Goal: Transaction & Acquisition: Purchase product/service

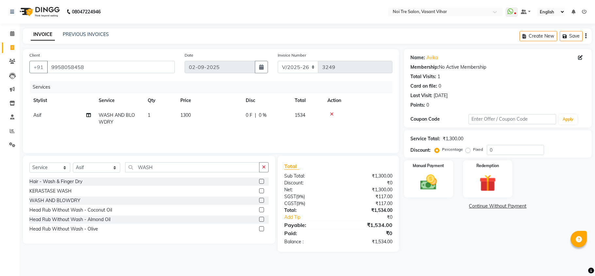
select select "3944"
select select "service"
select select "20379"
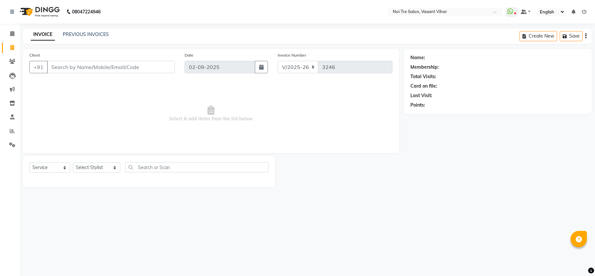
select select "3944"
select select "service"
click at [104, 31] on link "PREVIOUS INVOICES" at bounding box center [86, 34] width 46 height 6
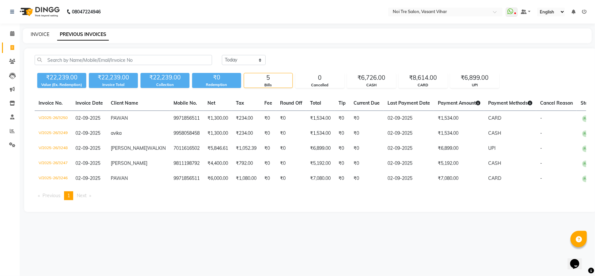
click at [43, 34] on link "INVOICE" at bounding box center [40, 34] width 19 height 6
select select "service"
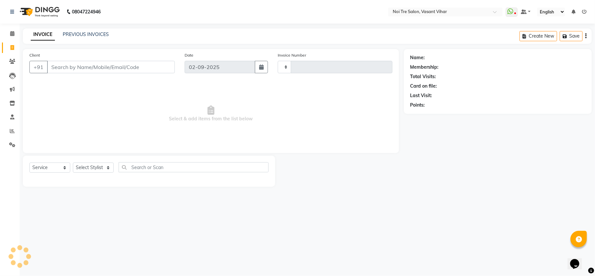
type input "3251"
select select "3944"
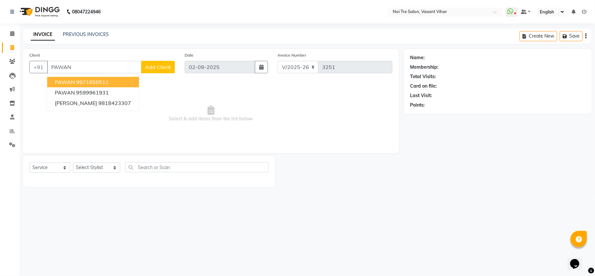
click at [98, 85] on button "PAWAN 9971856511" at bounding box center [93, 82] width 92 height 10
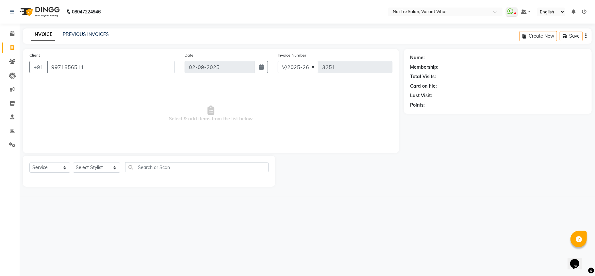
type input "9971856511"
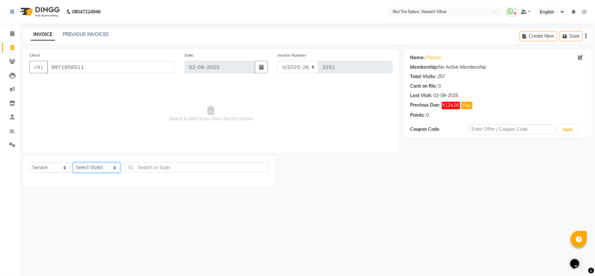
click at [90, 164] on select "Select Stylist Abhishek AMARNATH Asif DANISH(PUNJABI BAGH) DHARAM FAIZAN GEETA …" at bounding box center [96, 167] width 47 height 10
select select "46585"
click at [73, 162] on select "Select Stylist Abhishek AMARNATH Asif DANISH(PUNJABI BAGH) DHARAM FAIZAN GEETA …" at bounding box center [96, 167] width 47 height 10
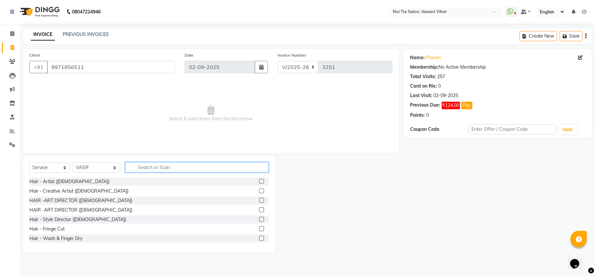
type input "U"
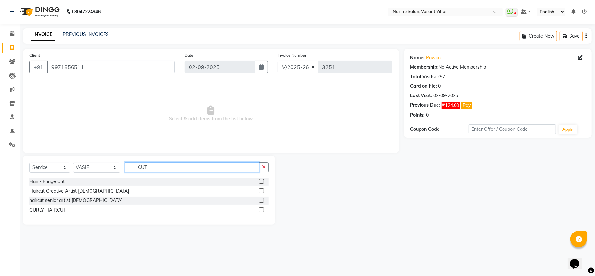
type input "CUT"
click at [263, 191] on label at bounding box center [261, 190] width 5 height 5
click at [263, 191] on input "checkbox" at bounding box center [261, 191] width 4 height 4
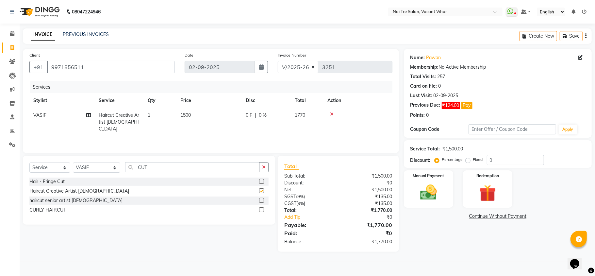
checkbox input "false"
click at [202, 119] on td "1500" at bounding box center [208, 122] width 65 height 28
select select "46585"
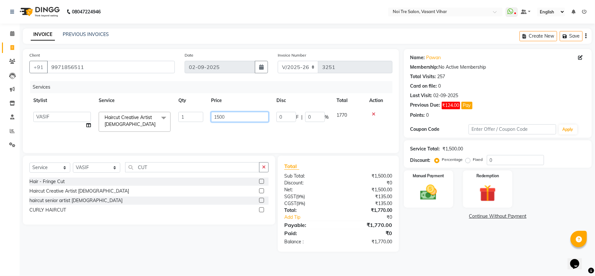
drag, startPoint x: 225, startPoint y: 116, endPoint x: 99, endPoint y: 108, distance: 127.1
click at [99, 108] on tr "Abhishek AMARNATH Asif DANISH(PUNJABI BAGH) DHARAM FAIZAN GEETA Kamal Karan PDC…" at bounding box center [210, 122] width 363 height 28
type input "800"
click at [434, 199] on img at bounding box center [428, 192] width 28 height 20
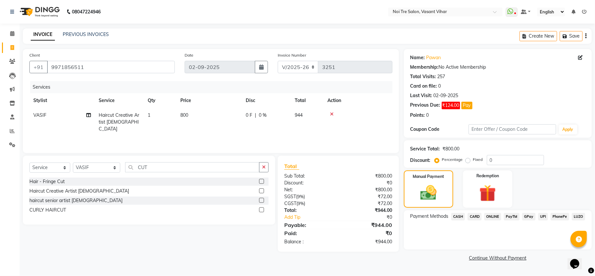
click at [456, 219] on span "CASH" at bounding box center [458, 217] width 14 height 8
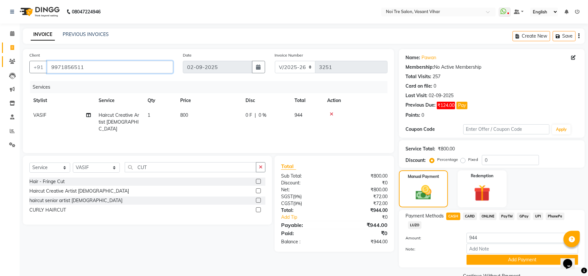
drag, startPoint x: 107, startPoint y: 63, endPoint x: 8, endPoint y: 63, distance: 99.0
click at [0, 64] on app-home "08047224946 Select Location × Noi Tre Salon, Vasant Vihar WhatsApp Status ✕ Sta…" at bounding box center [294, 145] width 588 height 290
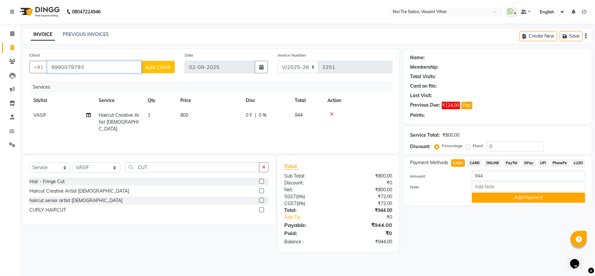
type input "9990079793"
click at [172, 66] on button "Add Client" at bounding box center [158, 67] width 34 height 12
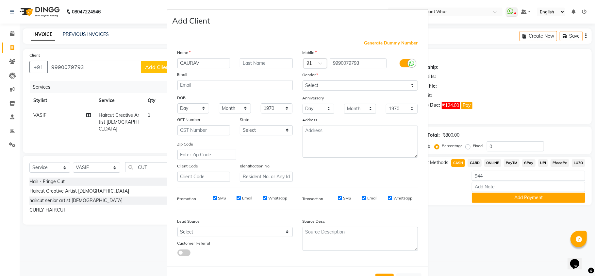
type input "GAURAV"
type input "WALKIN"
click at [319, 85] on select "Select Male Female Other Prefer Not To Say" at bounding box center [360, 85] width 115 height 10
select select "male"
click at [303, 80] on select "Select Male Female Other Prefer Not To Say" at bounding box center [360, 85] width 115 height 10
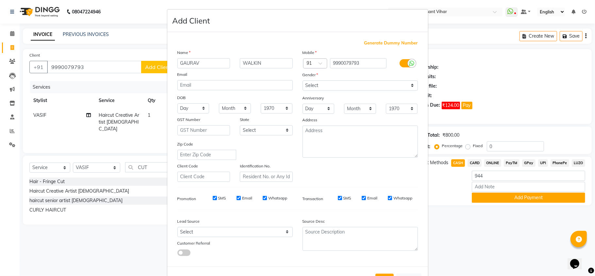
click at [232, 236] on div "Lead Source Select Walk-in Referral Internet Friend Word of Mouth Advertisement…" at bounding box center [235, 235] width 125 height 41
click at [232, 230] on select "Select Walk-in Referral Internet Friend Word of Mouth Advertisement Facebook Ju…" at bounding box center [234, 232] width 115 height 10
select select "28142"
click at [177, 227] on select "Select Walk-in Referral Internet Friend Word of Mouth Advertisement Facebook Ju…" at bounding box center [234, 232] width 115 height 10
click at [381, 274] on button "Add" at bounding box center [384, 279] width 18 height 12
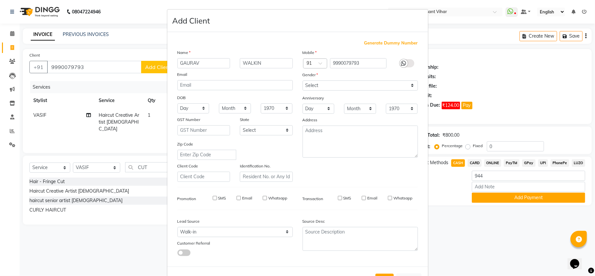
select select
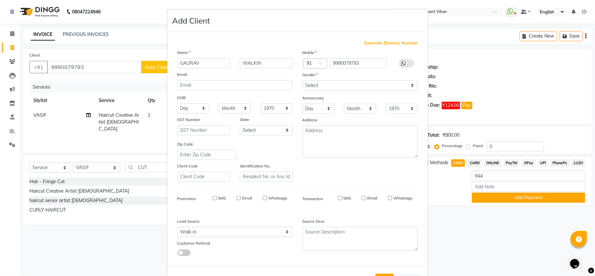
select select
checkbox input "false"
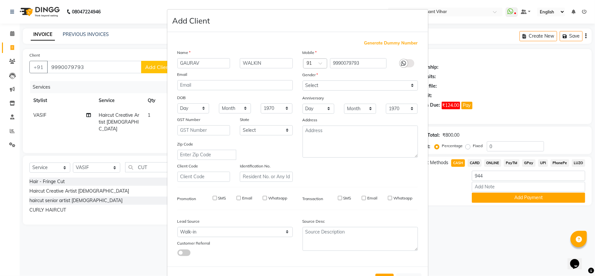
checkbox input "false"
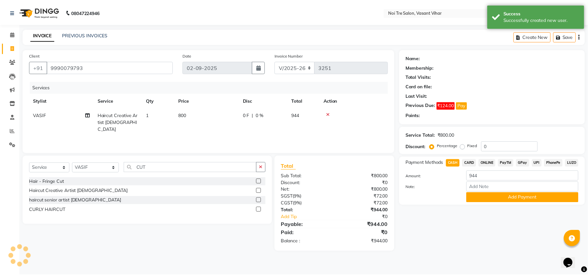
scroll to position [24, 0]
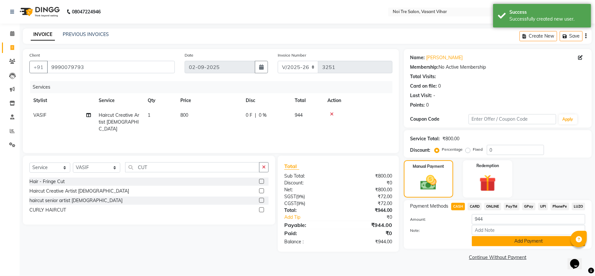
click at [528, 238] on button "Add Payment" at bounding box center [528, 241] width 113 height 10
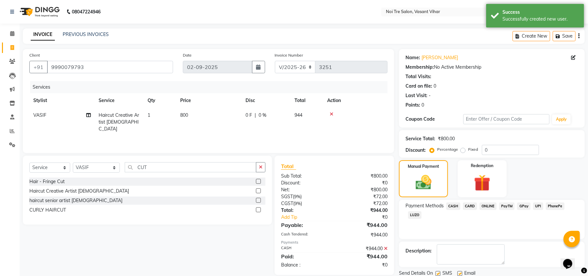
scroll to position [24, 0]
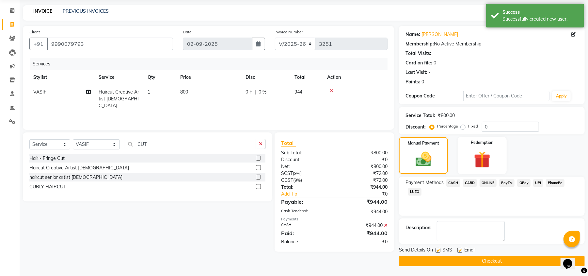
click at [484, 262] on button "Checkout" at bounding box center [492, 261] width 186 height 10
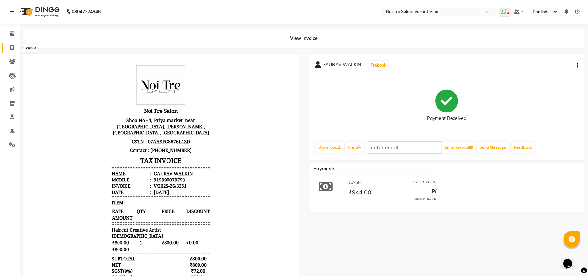
click at [12, 49] on icon at bounding box center [12, 47] width 4 height 5
select select "service"
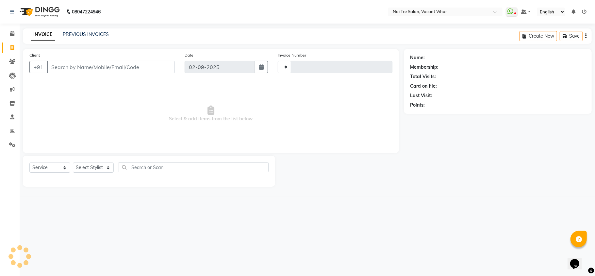
type input "3252"
select select "3944"
click at [87, 61] on input "Client" at bounding box center [111, 67] width 128 height 12
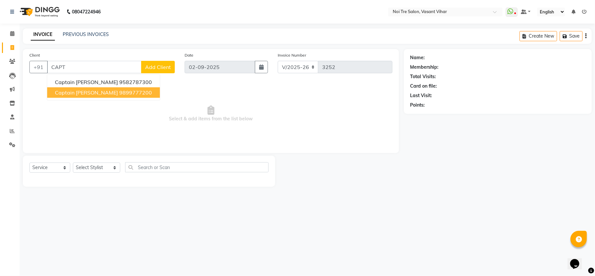
click at [97, 92] on span "Captain Sambhav Sharma" at bounding box center [86, 92] width 63 height 7
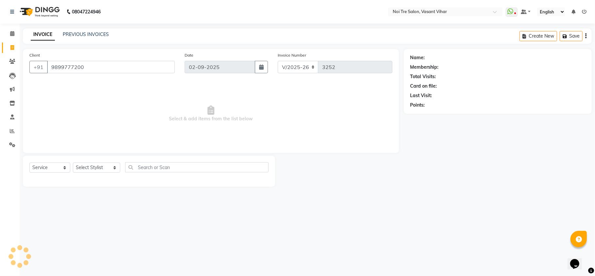
type input "9899777200"
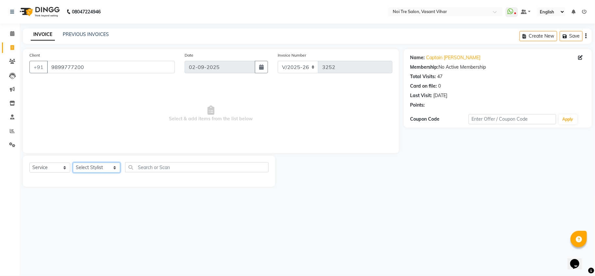
click at [100, 167] on select "Select Stylist Abhishek AMARNATH Asif DANISH(PUNJABI BAGH) DHARAM FAIZAN GEETA …" at bounding box center [96, 167] width 47 height 10
select select "20380"
click at [73, 162] on select "Select Stylist Abhishek AMARNATH Asif DANISH(PUNJABI BAGH) DHARAM FAIZAN GEETA …" at bounding box center [96, 167] width 47 height 10
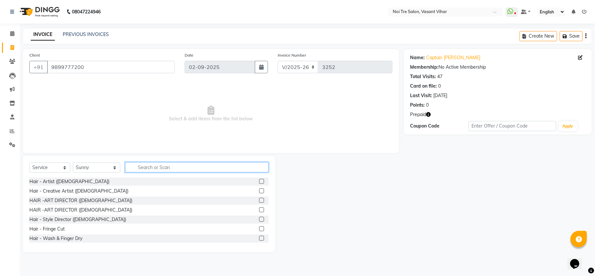
type input "C"
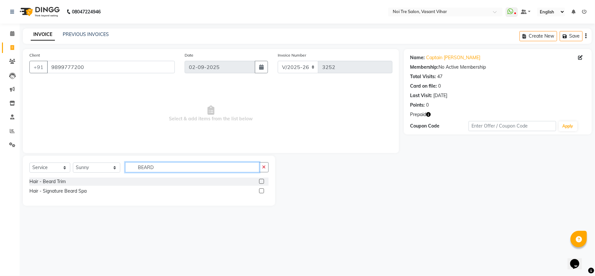
type input "BEARD"
click at [263, 181] on label at bounding box center [261, 181] width 5 height 5
click at [263, 181] on input "checkbox" at bounding box center [261, 181] width 4 height 4
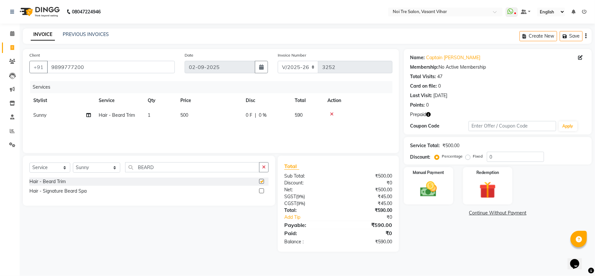
checkbox input "false"
drag, startPoint x: 200, startPoint y: 114, endPoint x: 209, endPoint y: 114, distance: 9.2
click at [204, 114] on td "500" at bounding box center [208, 115] width 65 height 15
select select "20380"
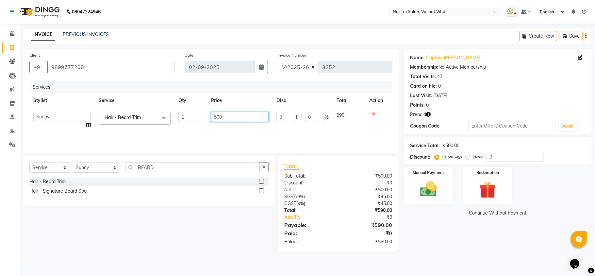
drag, startPoint x: 135, startPoint y: 102, endPoint x: 122, endPoint y: 101, distance: 12.8
click at [123, 101] on table "Stylist Service Qty Price Disc Total Action Abhishek AMARNATH Asif DANISH(PUNJA…" at bounding box center [210, 113] width 363 height 40
type input "600"
click at [249, 127] on div "Services Stylist Service Qty Price Disc Total Action Abhishek AMARNATH Asif DAN…" at bounding box center [210, 113] width 363 height 65
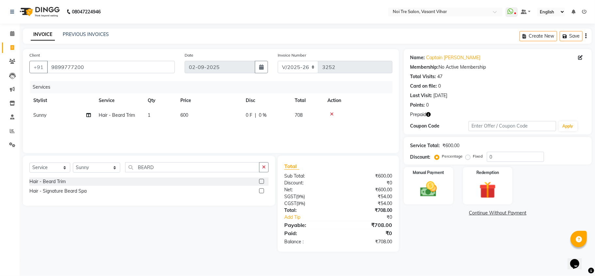
click at [430, 114] on icon "button" at bounding box center [428, 114] width 5 height 5
click at [199, 118] on td "600" at bounding box center [208, 115] width 65 height 15
select select "20380"
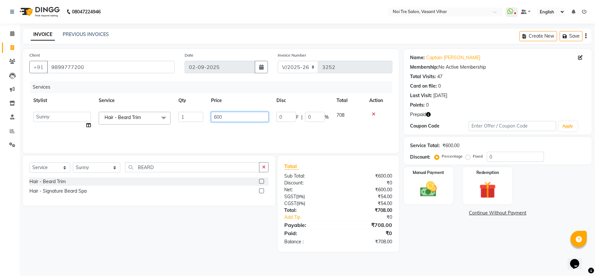
drag, startPoint x: 226, startPoint y: 116, endPoint x: 150, endPoint y: 111, distance: 75.9
click at [150, 111] on tr "Abhishek AMARNATH Asif DANISH(PUNJABI BAGH) DHARAM FAIZAN GEETA Kamal Karan PDC…" at bounding box center [210, 120] width 363 height 25
type input "708"
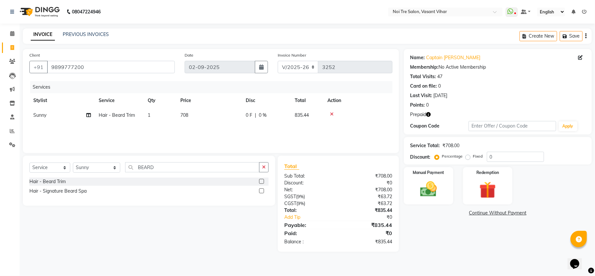
click at [443, 208] on div "Name: Captain Sambhav Sharma Membership: No Active Membership Total Visits: 47 …" at bounding box center [500, 150] width 193 height 203
click at [478, 173] on label "Redemption" at bounding box center [488, 172] width 24 height 6
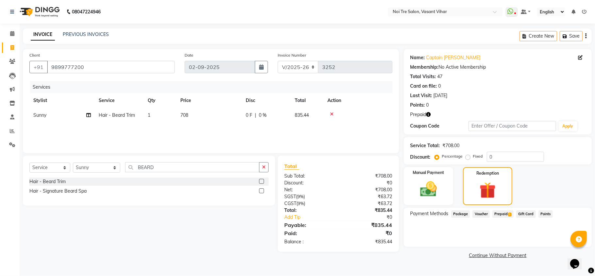
click at [508, 214] on span "1" at bounding box center [510, 214] width 4 height 4
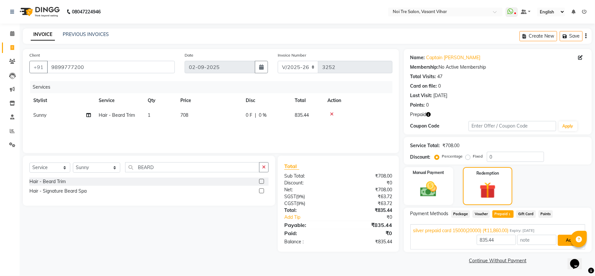
click at [568, 241] on button "Add" at bounding box center [570, 240] width 24 height 11
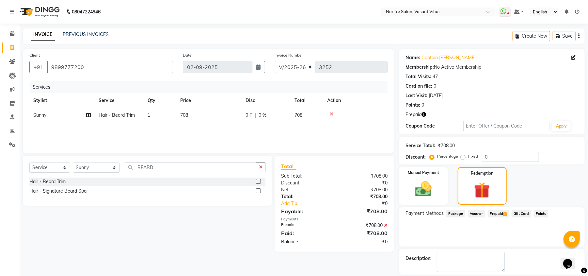
scroll to position [31, 0]
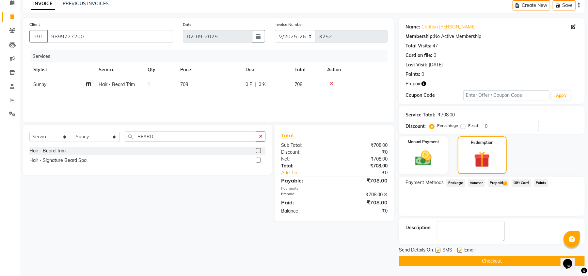
click at [502, 259] on button "Checkout" at bounding box center [492, 261] width 186 height 10
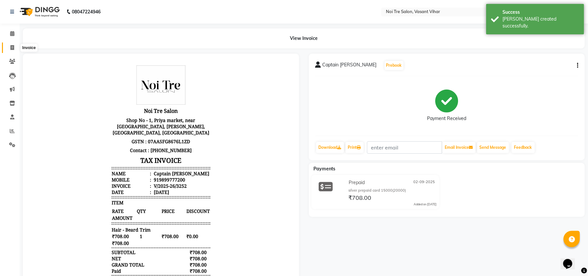
click at [15, 46] on span at bounding box center [12, 48] width 11 height 8
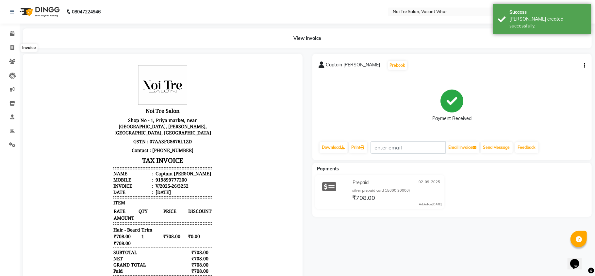
select select "3944"
select select "service"
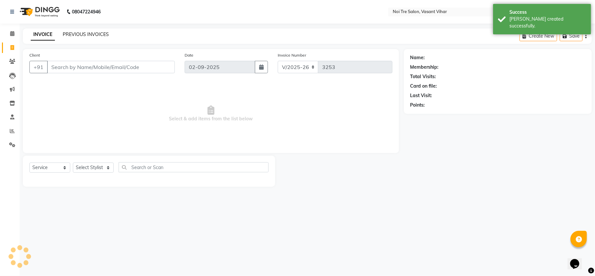
click at [92, 34] on link "PREVIOUS INVOICES" at bounding box center [86, 34] width 46 height 6
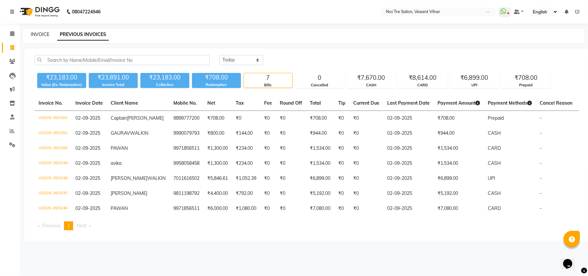
click at [48, 34] on link "INVOICE" at bounding box center [40, 34] width 19 height 6
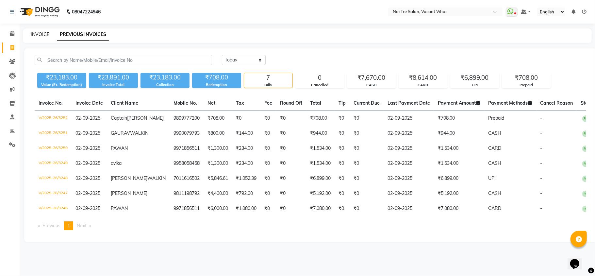
select select "3944"
select select "service"
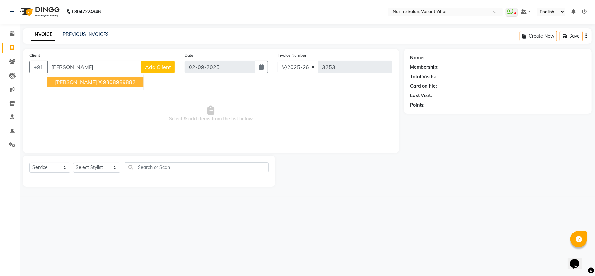
click at [106, 80] on ngb-highlight "9808989882" at bounding box center [119, 82] width 33 height 7
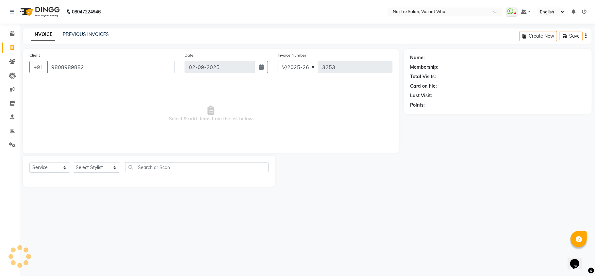
type input "9808989882"
click at [94, 165] on select "Select Stylist Abhishek AMARNATH Asif DANISH(PUNJABI BAGH) DHARAM FAIZAN GEETA …" at bounding box center [96, 167] width 47 height 10
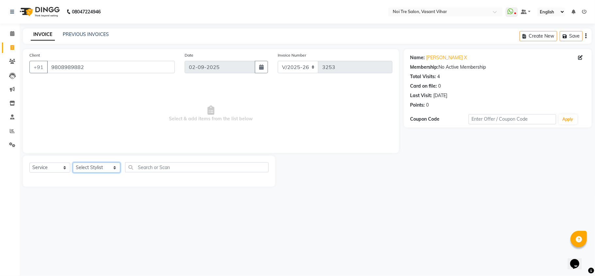
select select "38778"
click at [73, 162] on select "Select Stylist Abhishek AMARNATH Asif DANISH(PUNJABI BAGH) DHARAM FAIZAN GEETA …" at bounding box center [96, 167] width 47 height 10
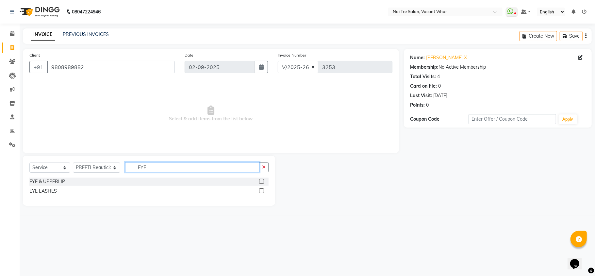
type input "EYE"
click at [264, 182] on label at bounding box center [261, 181] width 5 height 5
click at [263, 182] on input "checkbox" at bounding box center [261, 181] width 4 height 4
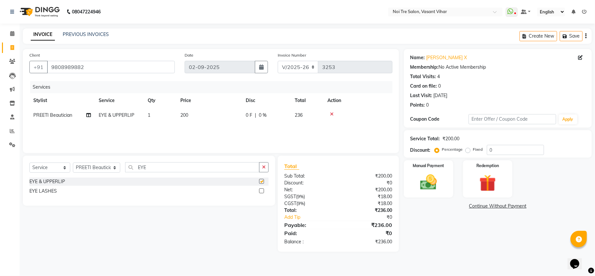
checkbox input "false"
drag, startPoint x: 123, startPoint y: 167, endPoint x: 69, endPoint y: 164, distance: 54.3
click at [77, 165] on div "Select Service Product Membership Package Voucher Prepaid Gift Card Select Styl…" at bounding box center [148, 169] width 239 height 15
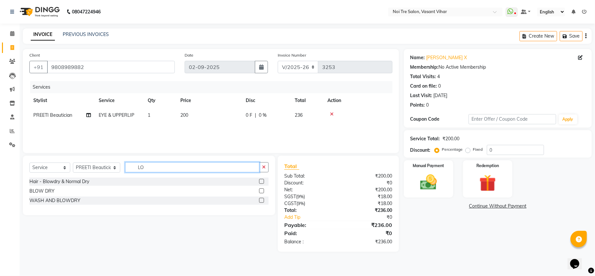
type input "L"
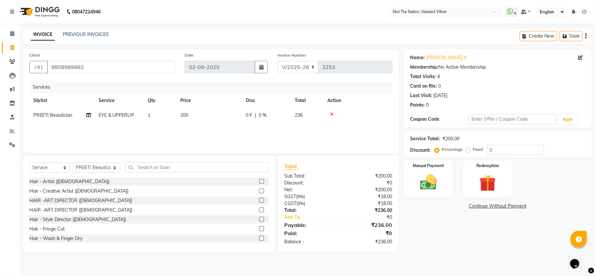
click at [151, 116] on td "1" at bounding box center [160, 115] width 33 height 15
select select "38778"
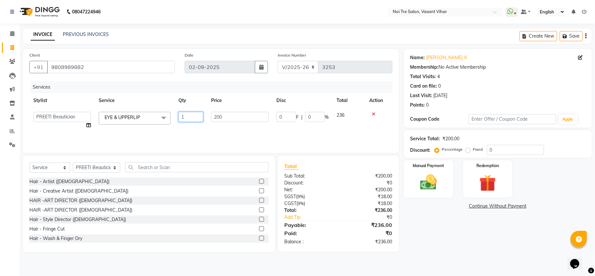
drag, startPoint x: 175, startPoint y: 116, endPoint x: 172, endPoint y: 116, distance: 3.6
click at [172, 116] on tr "Abhishek AMARNATH Asif DANISH(PUNJABI BAGH) DHARAM FAIZAN GEETA Kamal Karan PDC…" at bounding box center [210, 120] width 363 height 25
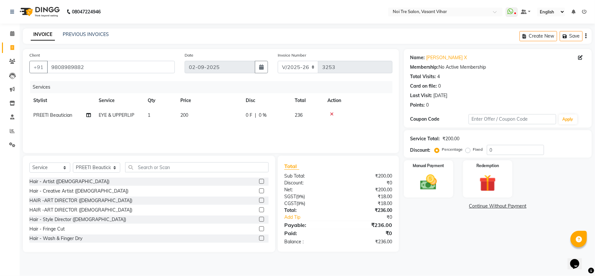
click at [234, 116] on td "200" at bounding box center [208, 115] width 65 height 15
select select "38778"
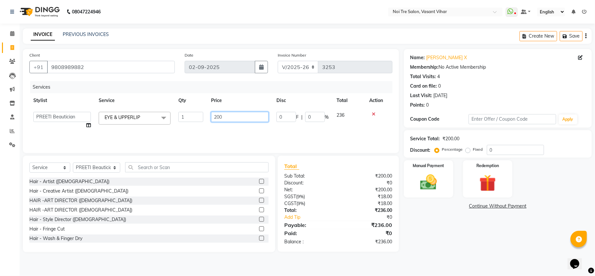
drag, startPoint x: 234, startPoint y: 116, endPoint x: 139, endPoint y: 104, distance: 96.3
click at [139, 104] on table "Stylist Service Qty Price Disc Total Action Abhishek AMARNATH Asif DANISH(PUNJA…" at bounding box center [210, 113] width 363 height 40
type input "2"
type input "300"
click at [421, 182] on img at bounding box center [428, 182] width 28 height 20
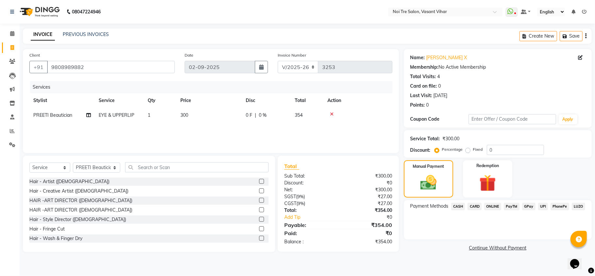
click at [459, 209] on span "CASH" at bounding box center [458, 207] width 14 height 8
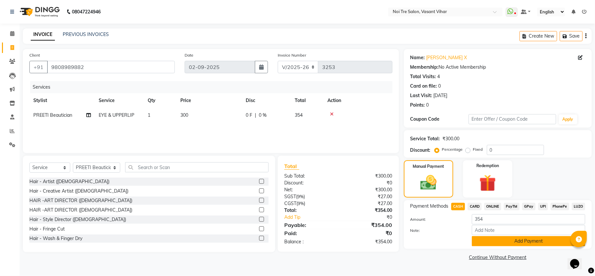
click at [493, 237] on button "Add Payment" at bounding box center [528, 241] width 113 height 10
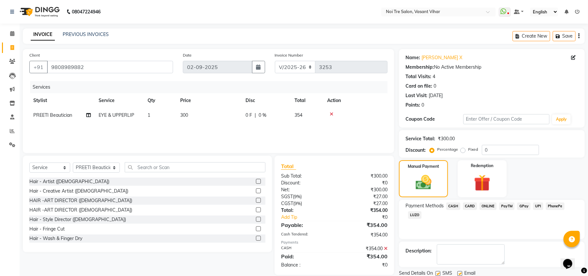
scroll to position [24, 0]
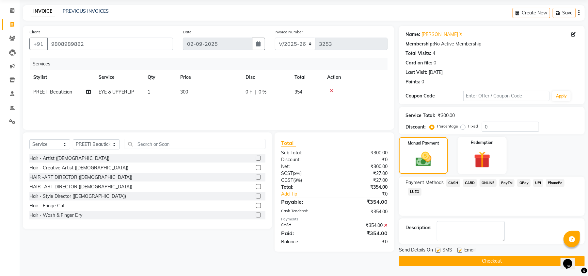
click at [506, 263] on button "Checkout" at bounding box center [492, 261] width 186 height 10
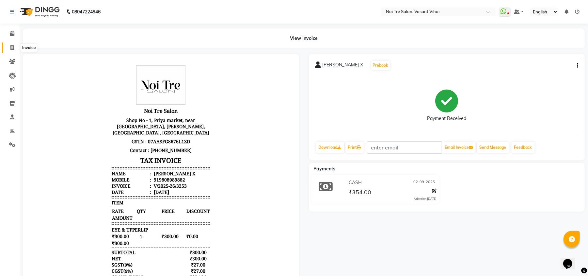
click at [11, 50] on icon at bounding box center [12, 47] width 4 height 5
select select "3944"
select select "service"
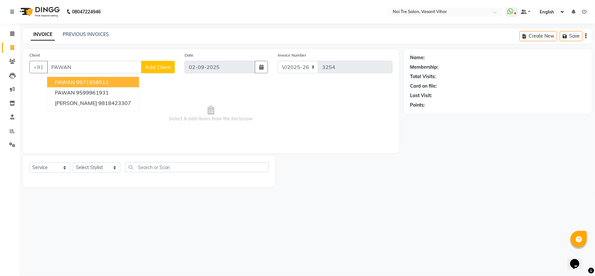
click at [98, 83] on ngb-highlight "9971856511" at bounding box center [92, 82] width 33 height 7
type input "9971856511"
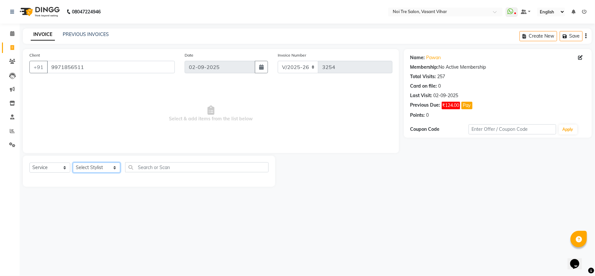
click at [97, 169] on select "Select Stylist Abhishek AMARNATH Asif DANISH(PUNJABI BAGH) DHARAM FAIZAN GEETA …" at bounding box center [96, 167] width 47 height 10
select select "46585"
click at [73, 162] on select "Select Stylist Abhishek AMARNATH Asif DANISH(PUNJABI BAGH) DHARAM FAIZAN GEETA …" at bounding box center [96, 167] width 47 height 10
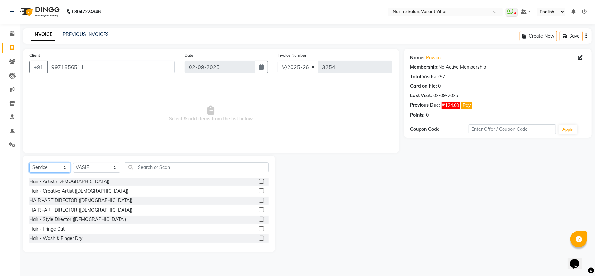
click at [60, 164] on select "Select Service Product Membership Package Voucher Prepaid Gift Card" at bounding box center [49, 167] width 41 height 10
select select "product"
click at [29, 162] on select "Select Service Product Membership Package Voucher Prepaid Gift Card" at bounding box center [49, 167] width 41 height 10
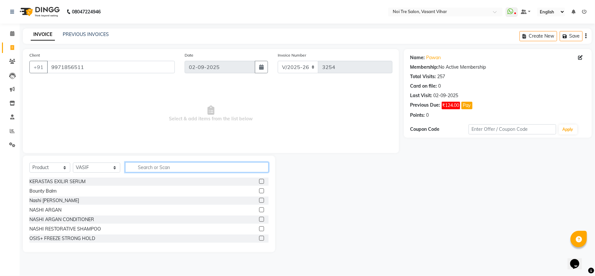
click at [156, 167] on input "text" at bounding box center [196, 167] width 143 height 10
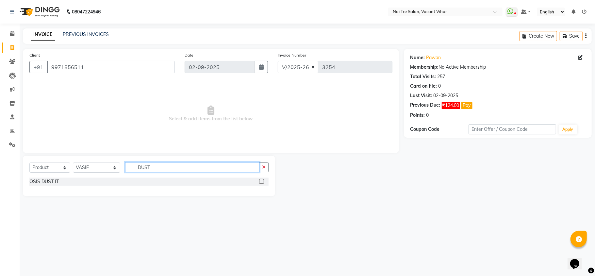
type input "DUST"
click at [260, 182] on label at bounding box center [261, 181] width 5 height 5
click at [260, 182] on input "checkbox" at bounding box center [261, 181] width 4 height 4
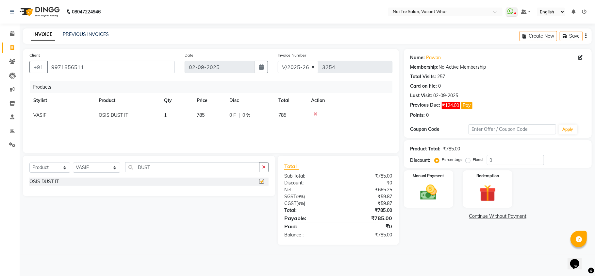
checkbox input "false"
click at [216, 118] on td "785" at bounding box center [209, 115] width 33 height 15
select select "46585"
drag, startPoint x: 224, startPoint y: 116, endPoint x: 165, endPoint y: 115, distance: 58.5
click at [165, 115] on tr "Abhishek AMARNATH Asif DANISH(PUNJABI BAGH) DHARAM FAIZAN GEETA Kamal Karan PDC…" at bounding box center [210, 117] width 363 height 18
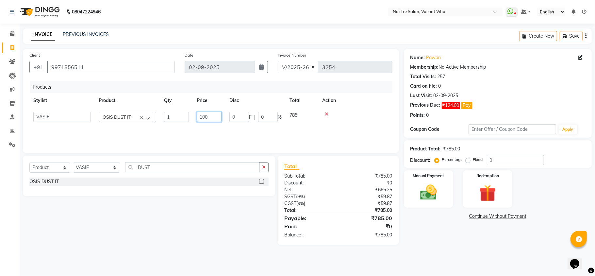
type input "1000"
click at [437, 186] on img at bounding box center [428, 192] width 28 height 20
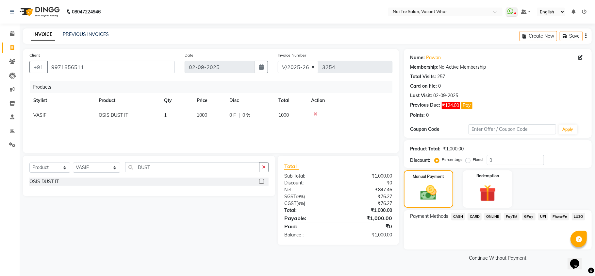
click at [539, 216] on span "UPI" at bounding box center [543, 217] width 10 height 8
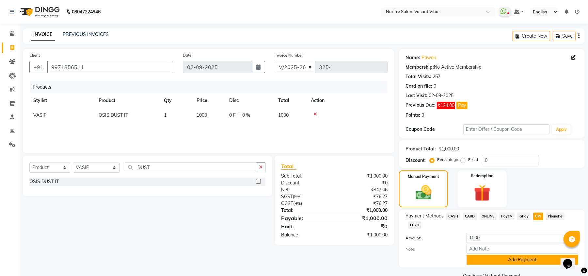
click at [535, 264] on button "Add Payment" at bounding box center [523, 260] width 112 height 10
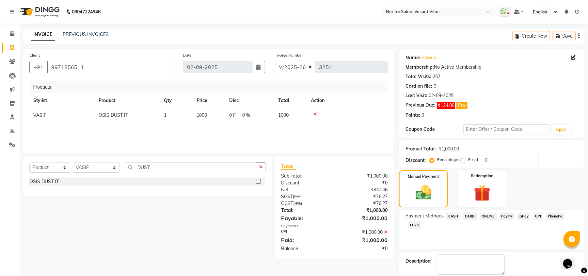
scroll to position [34, 0]
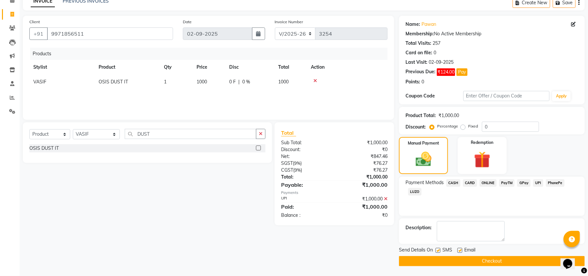
click at [550, 261] on button "Checkout" at bounding box center [492, 261] width 186 height 10
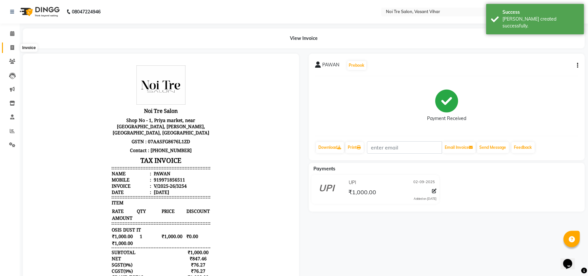
drag, startPoint x: 8, startPoint y: 48, endPoint x: 29, endPoint y: 48, distance: 21.2
click at [8, 48] on span at bounding box center [12, 48] width 11 height 8
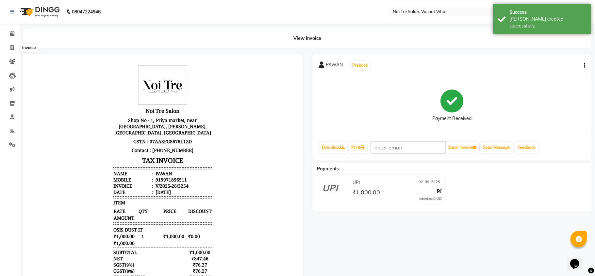
select select "3944"
select select "service"
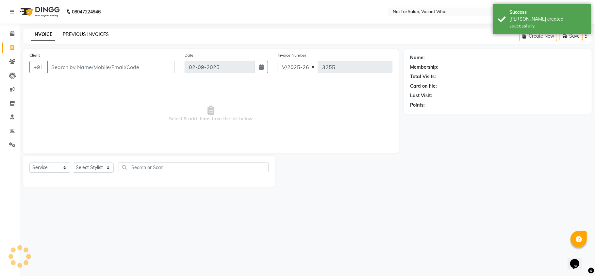
click at [74, 35] on link "PREVIOUS INVOICES" at bounding box center [86, 34] width 46 height 6
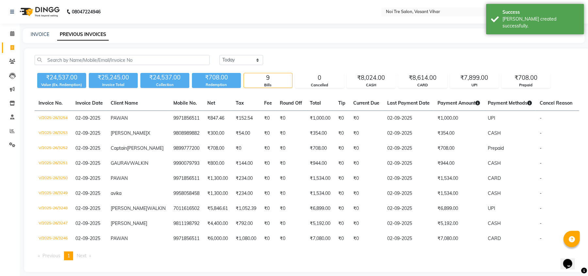
scroll to position [32, 0]
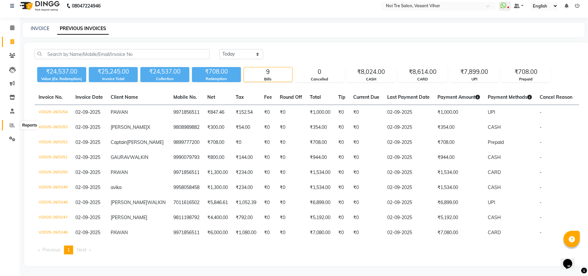
click at [12, 123] on icon at bounding box center [12, 125] width 5 height 5
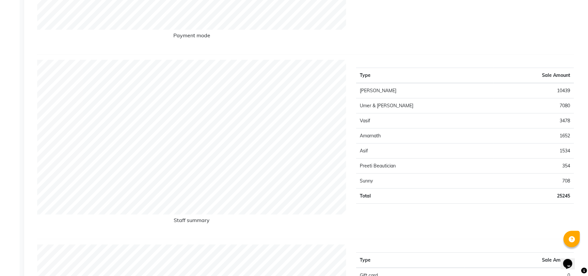
scroll to position [5, 0]
